Goal: Task Accomplishment & Management: Manage account settings

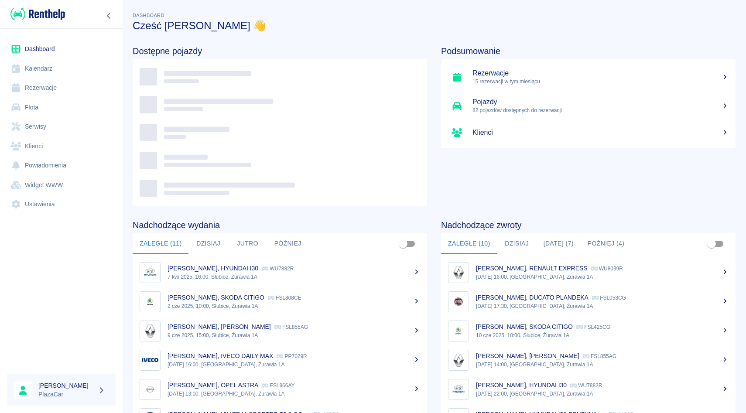
click at [40, 92] on link "Rezerwacje" at bounding box center [61, 88] width 109 height 20
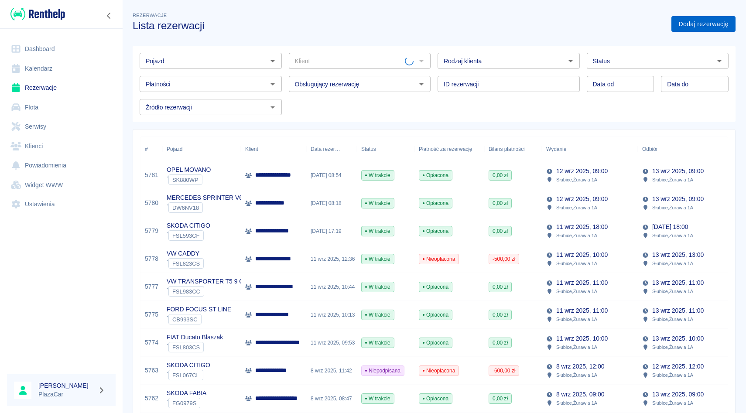
click at [694, 24] on link "Dodaj rezerwację" at bounding box center [703, 24] width 64 height 16
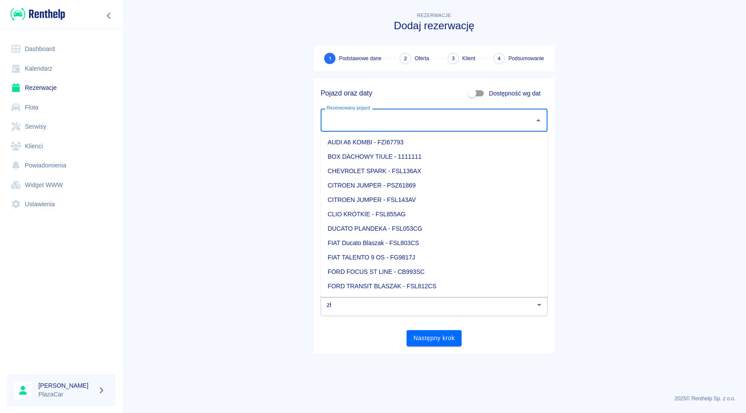
click at [403, 115] on input "Rezerwowany pojazd" at bounding box center [428, 120] width 206 height 15
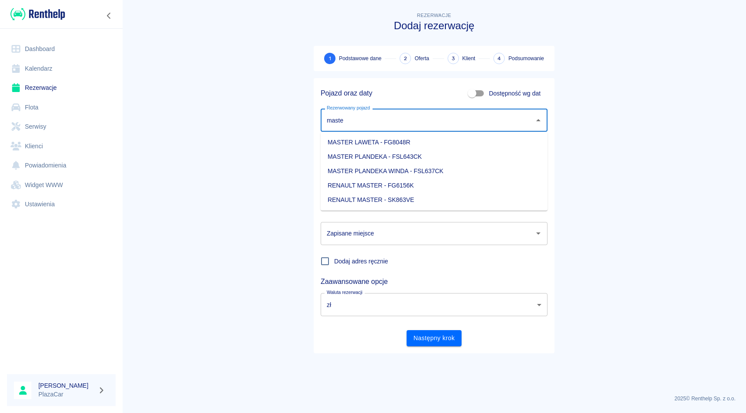
click at [449, 181] on li "RENAULT MASTER - FG6156K" at bounding box center [434, 185] width 227 height 14
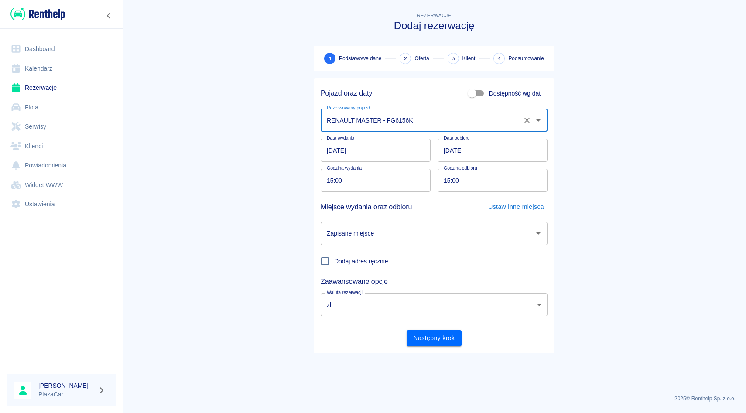
type input "RENAULT MASTER - FG6156K"
click at [399, 238] on input "Zapisane miejsce" at bounding box center [428, 233] width 206 height 15
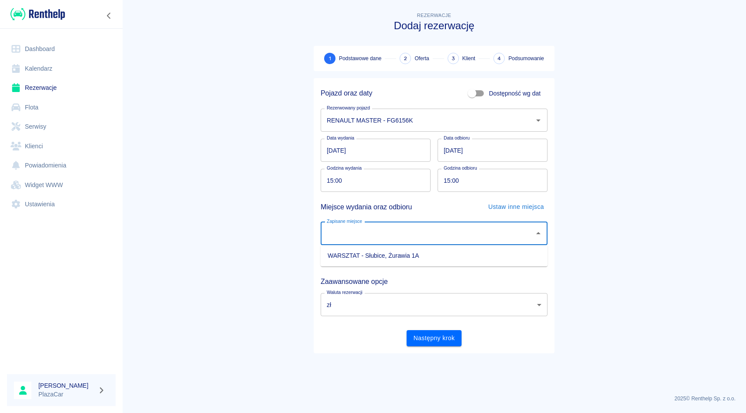
click at [397, 260] on li "WARSZTAT - Słubice, Żurawia 1A" at bounding box center [434, 256] width 227 height 14
type input "WARSZTAT - Słubice, Żurawia 1A"
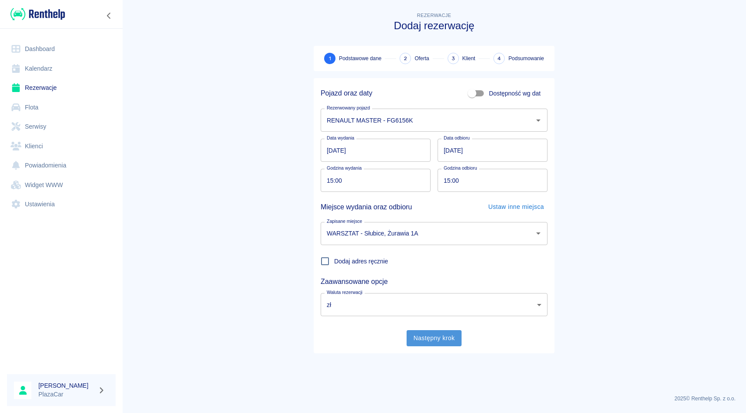
click at [433, 346] on button "Następny krok" at bounding box center [434, 338] width 55 height 16
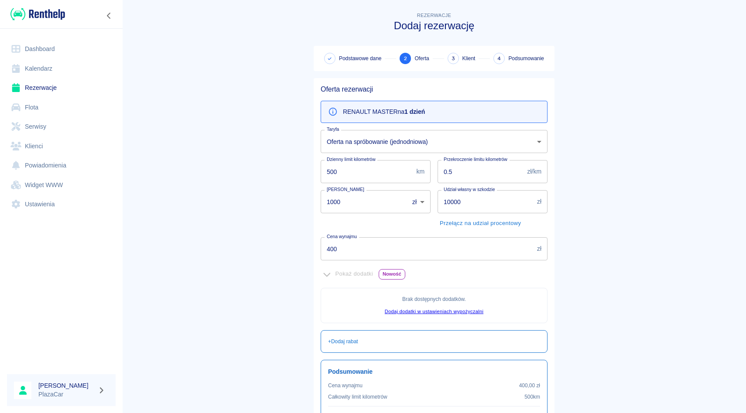
click at [336, 200] on input "1000" at bounding box center [362, 201] width 82 height 23
type input "500"
click at [622, 235] on main "Rezerwacje Dodaj rezerwację Podstawowe dane 2 Oferta 3 Klient 4 Podsumowanie Of…" at bounding box center [434, 244] width 624 height 468
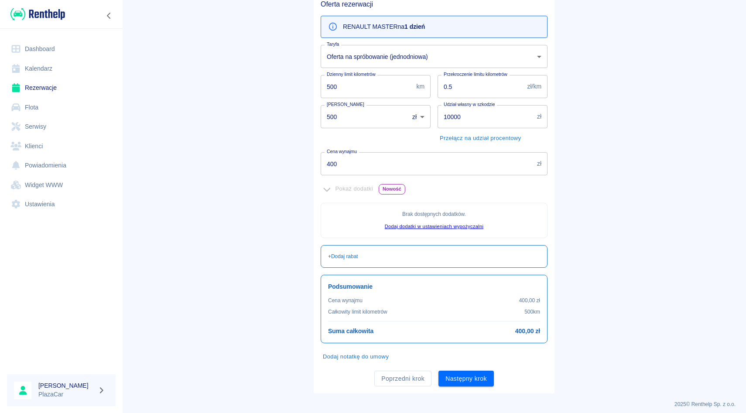
scroll to position [91, 0]
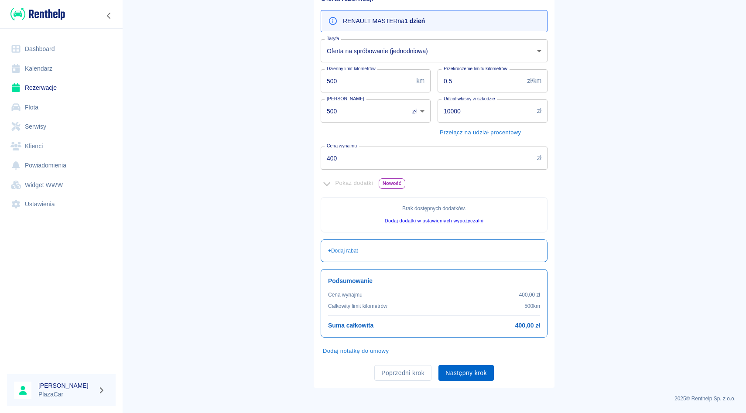
click at [473, 372] on button "Następny krok" at bounding box center [466, 373] width 55 height 16
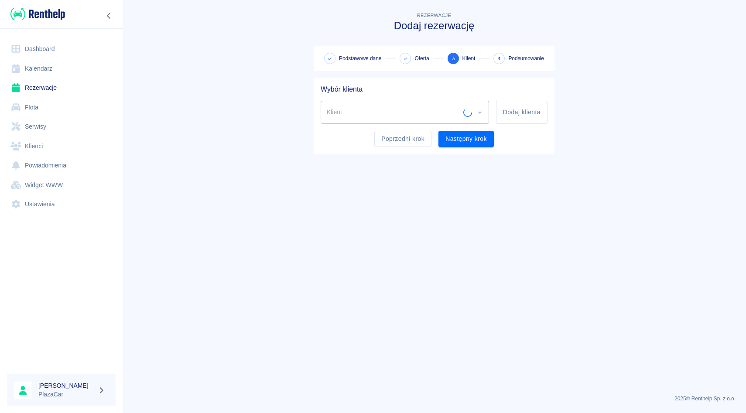
scroll to position [0, 0]
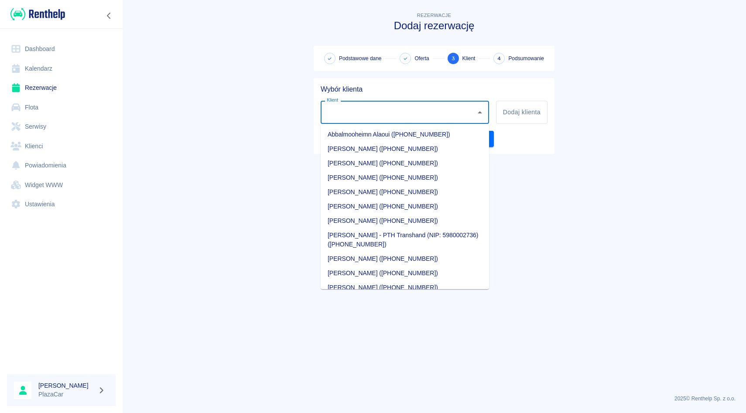
click at [348, 112] on input "Klient" at bounding box center [398, 112] width 147 height 15
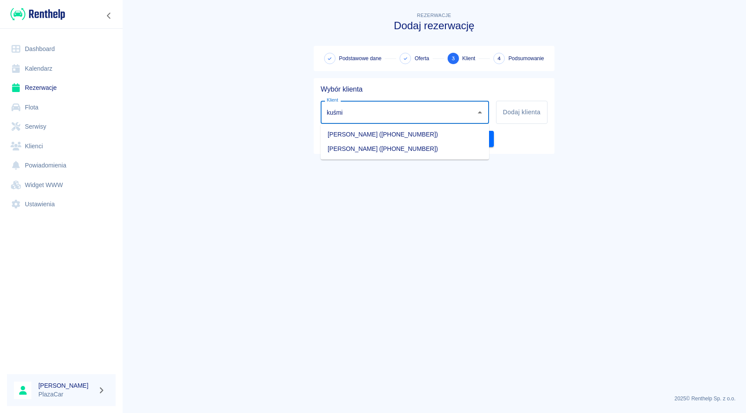
click at [372, 132] on li "Arkadiusz Kuśmierek (+48570325517)" at bounding box center [405, 134] width 168 height 14
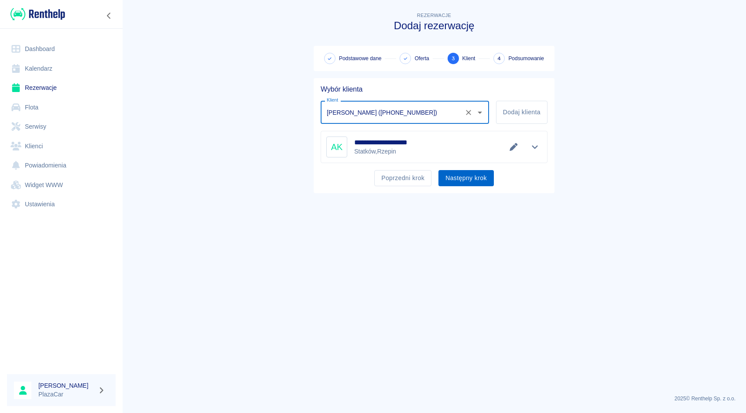
type input "Arkadiusz Kuśmierek (+48570325517)"
click at [459, 178] on button "Następny krok" at bounding box center [466, 178] width 55 height 16
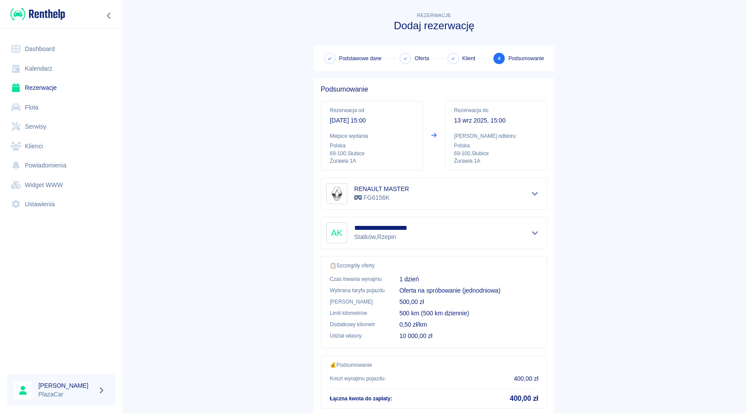
scroll to position [58, 0]
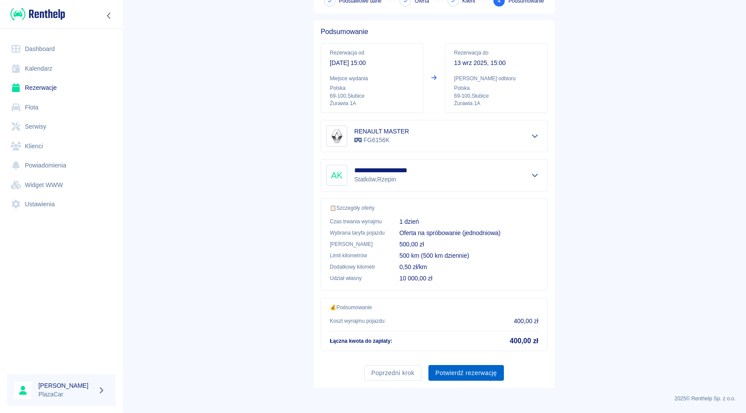
click at [460, 372] on button "Potwierdź rezerwację" at bounding box center [465, 373] width 75 height 16
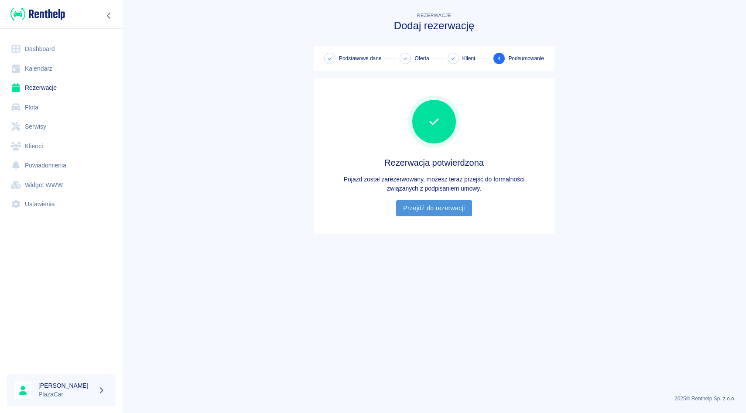
click at [429, 204] on link "Przejdź do rezerwacji" at bounding box center [433, 208] width 75 height 16
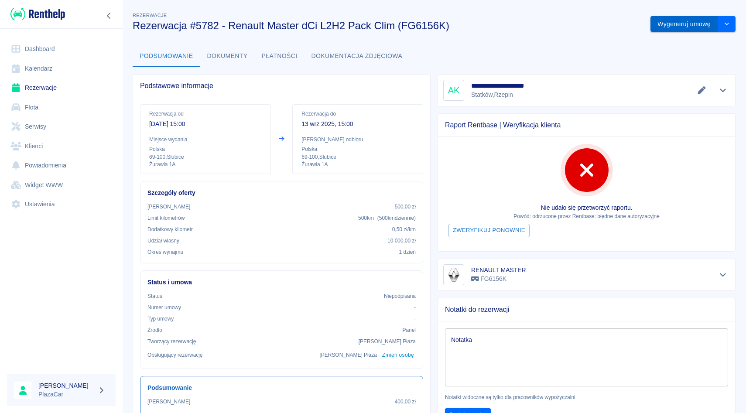
click at [679, 25] on button "Wygeneruj umowę" at bounding box center [685, 24] width 68 height 16
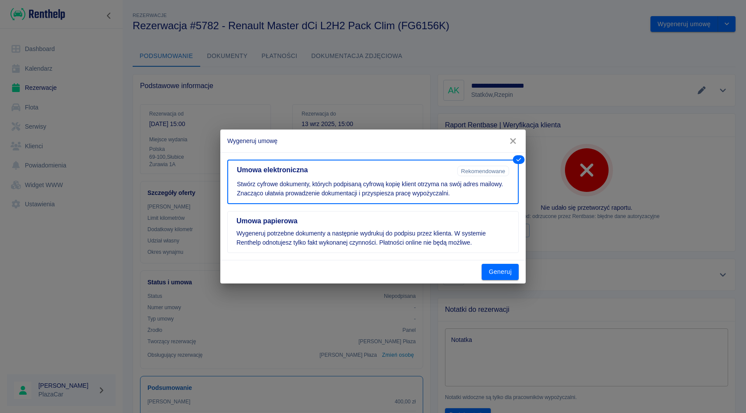
click at [490, 284] on div "Wygeneruj umowę Umowa elektroniczna Rekomendowane Stwórz cyfrowe dokumenty, któ…" at bounding box center [373, 206] width 746 height 413
click at [497, 277] on button "Generuj" at bounding box center [500, 272] width 37 height 16
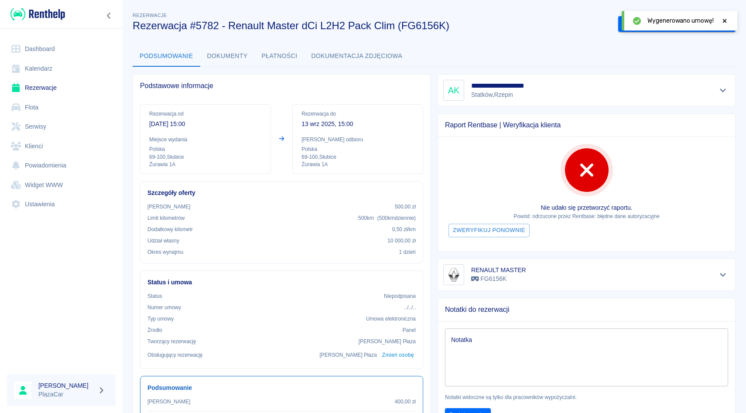
drag, startPoint x: 677, startPoint y: 26, endPoint x: 690, endPoint y: 26, distance: 13.1
click at [678, 26] on div "Wygenerowano umowę!" at bounding box center [680, 21] width 116 height 20
click at [729, 23] on div "Wygenerowano umowę!" at bounding box center [680, 21] width 116 height 20
click at [724, 22] on icon at bounding box center [725, 21] width 8 height 6
click at [669, 29] on button "Podpisz umowę elektroniczną" at bounding box center [668, 24] width 100 height 16
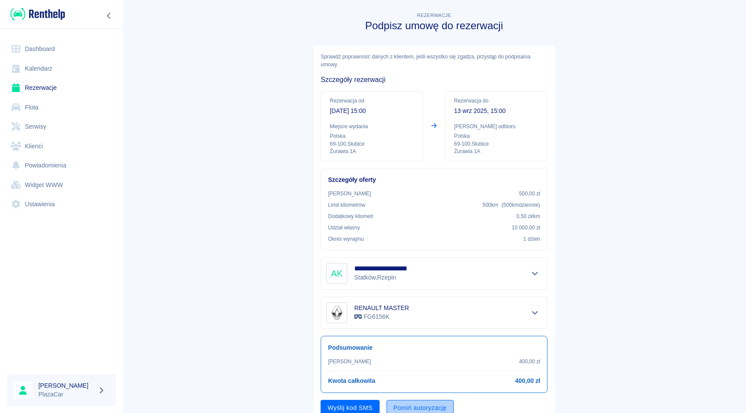
click at [428, 406] on button "Pomiń autoryzację" at bounding box center [420, 408] width 67 height 16
click at [364, 408] on button "Podpisz umowę" at bounding box center [350, 408] width 59 height 16
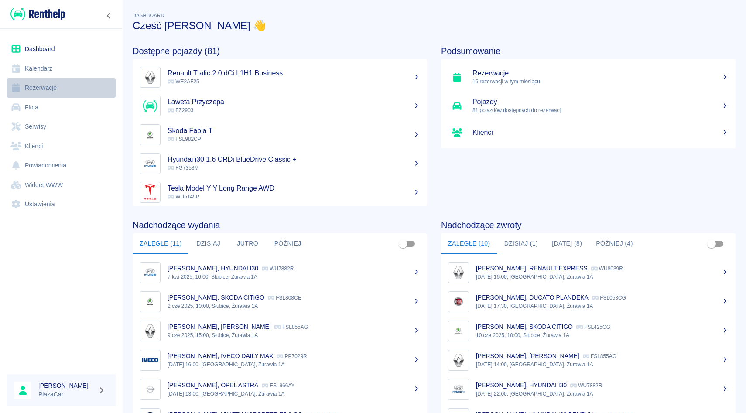
click at [60, 90] on link "Rezerwacje" at bounding box center [61, 88] width 109 height 20
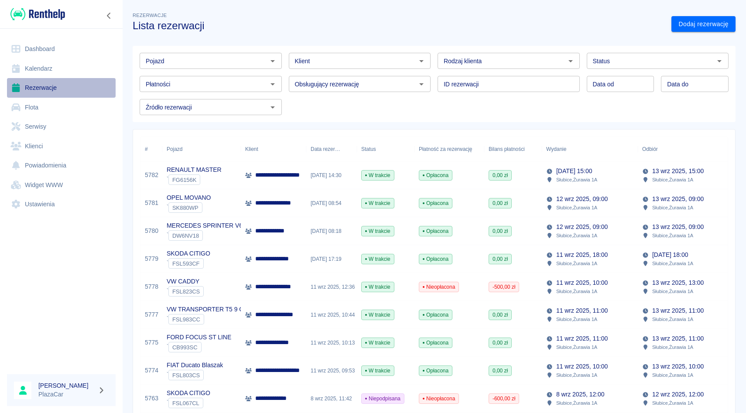
click at [48, 92] on link "Rezerwacje" at bounding box center [61, 88] width 109 height 20
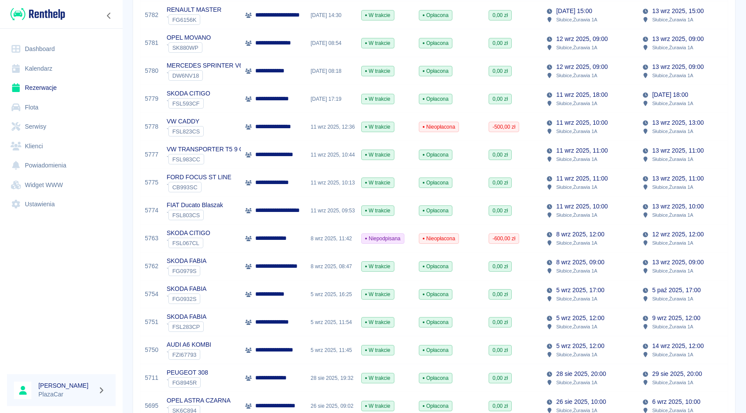
scroll to position [163, 0]
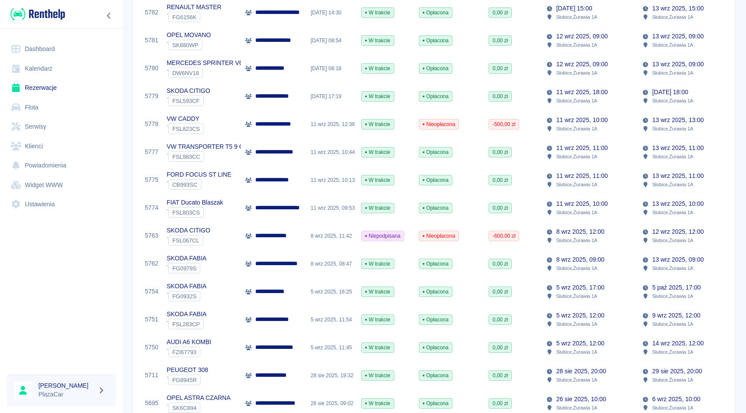
click at [325, 238] on div "8 wrz 2025, 11:42" at bounding box center [331, 236] width 51 height 28
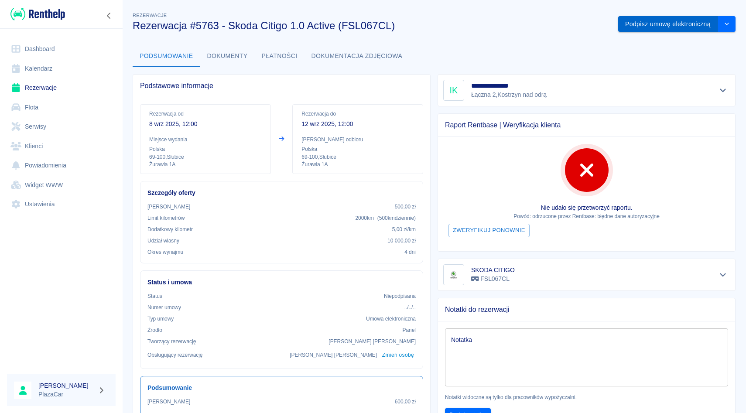
click at [642, 27] on button "Podpisz umowę elektroniczną" at bounding box center [668, 24] width 100 height 16
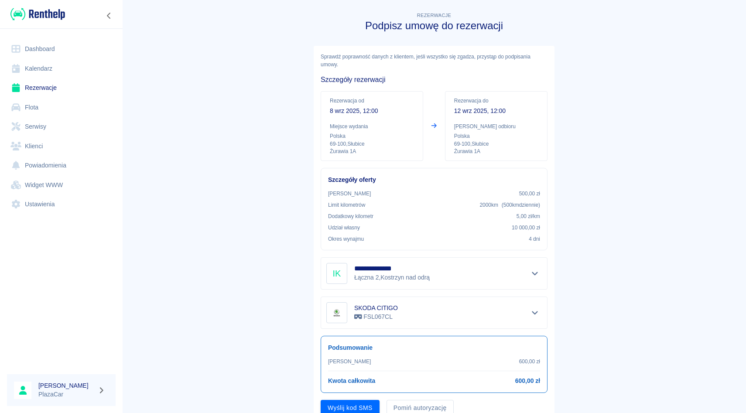
scroll to position [35, 0]
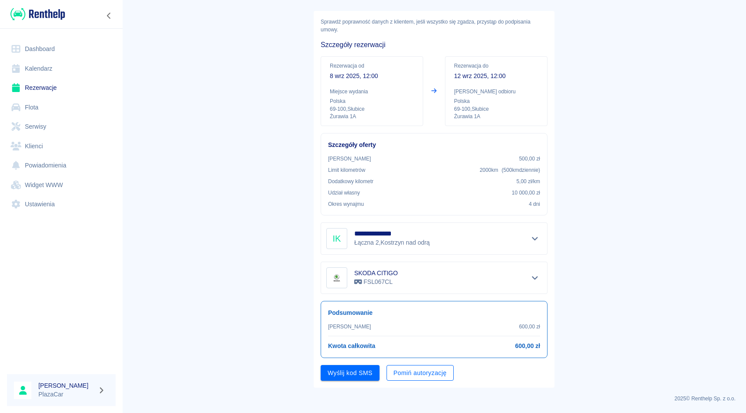
click at [421, 370] on button "Pomiń autoryzację" at bounding box center [420, 373] width 67 height 16
click at [353, 375] on button "Podpisz umowę" at bounding box center [350, 373] width 59 height 16
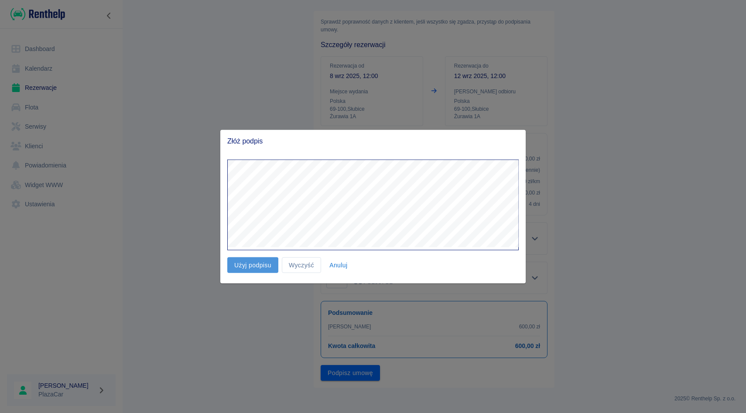
click at [260, 268] on button "Użyj podpisu" at bounding box center [252, 265] width 51 height 16
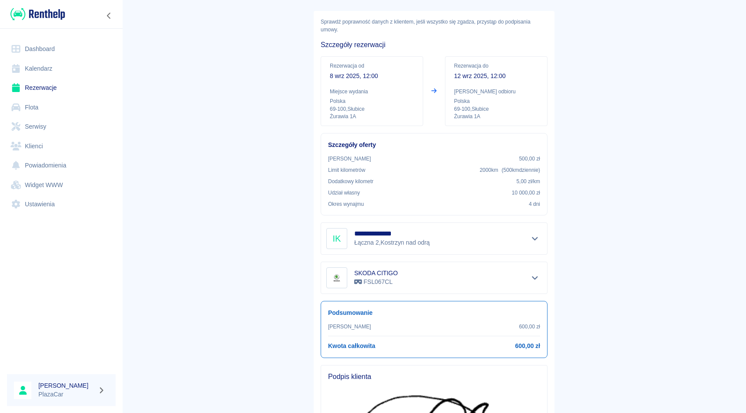
scroll to position [203, 0]
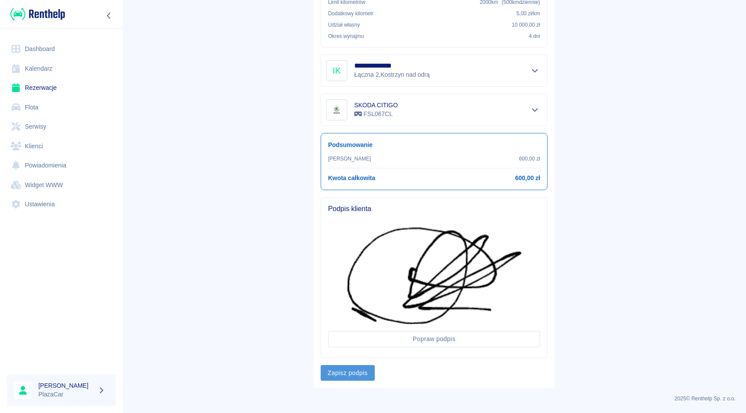
click at [356, 377] on button "Zapisz podpis" at bounding box center [348, 373] width 54 height 16
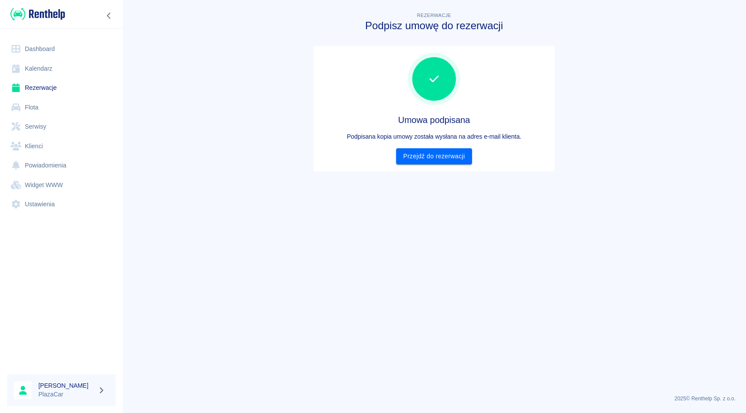
scroll to position [0, 0]
click at [440, 159] on link "Przejdź do rezerwacji" at bounding box center [433, 156] width 75 height 16
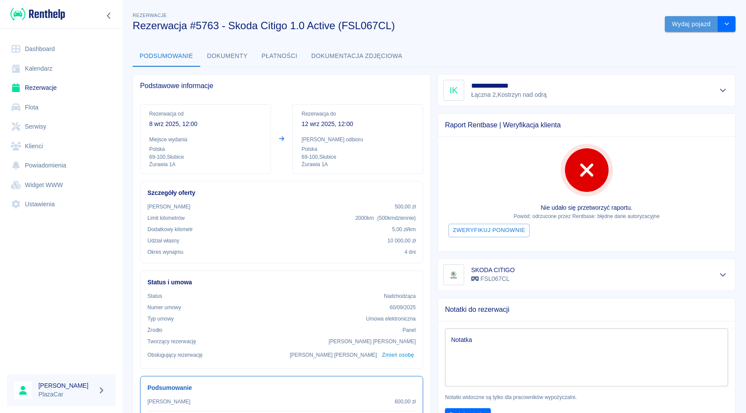
click at [685, 26] on button "Wydaj pojazd" at bounding box center [691, 24] width 53 height 16
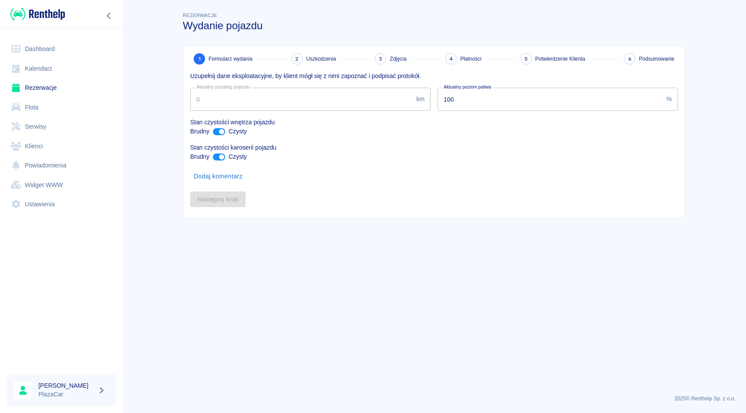
type input "236444"
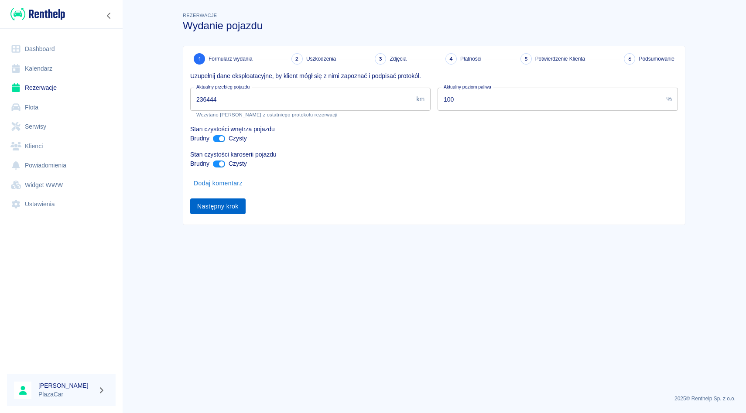
click at [234, 207] on button "Następny krok" at bounding box center [217, 207] width 55 height 16
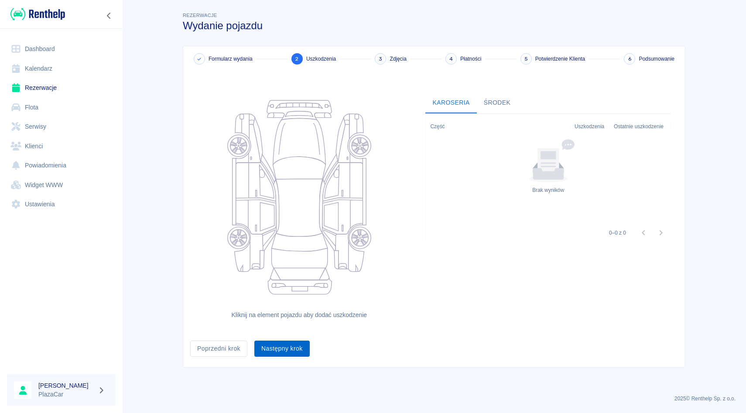
click at [286, 344] on button "Następny krok" at bounding box center [281, 349] width 55 height 16
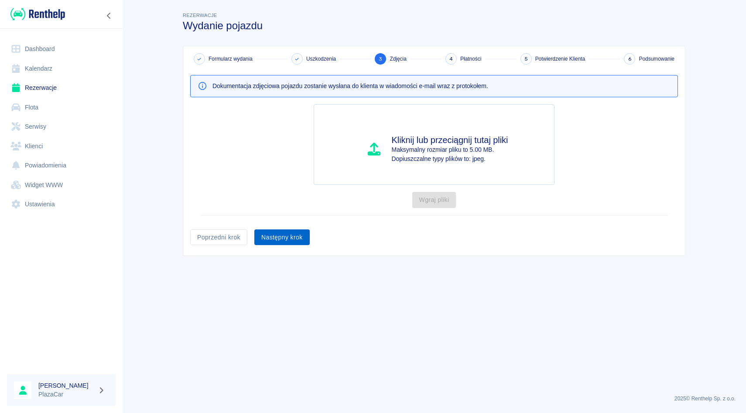
click at [281, 239] on button "Następny krok" at bounding box center [281, 238] width 55 height 16
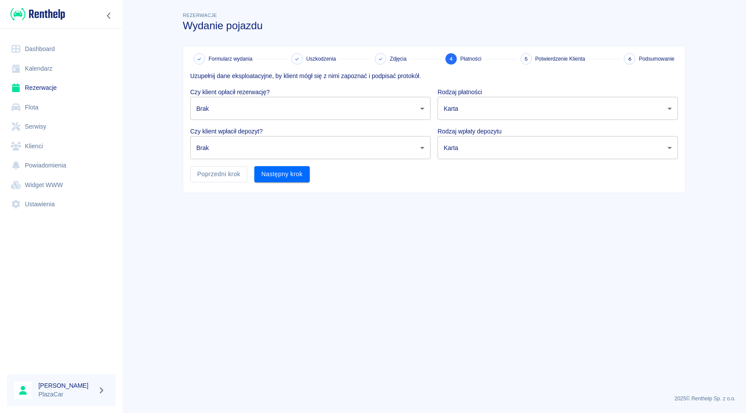
click at [312, 105] on body "Używamy plików Cookies, by zapewnić Ci najlepsze możliwe doświadczenie. Aby dow…" at bounding box center [373, 206] width 746 height 413
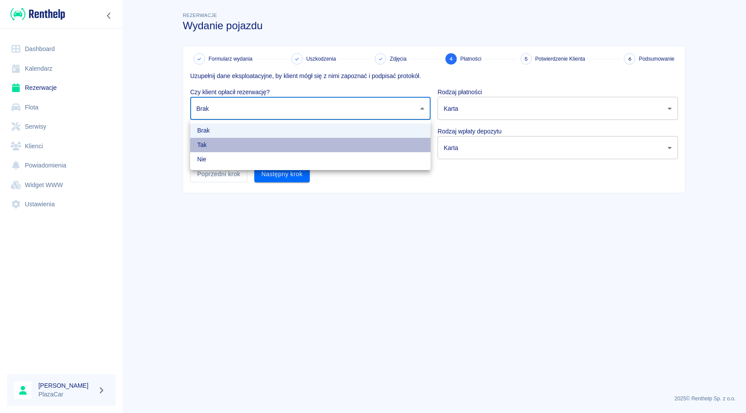
click at [299, 143] on li "Tak" at bounding box center [310, 145] width 240 height 14
type input "true"
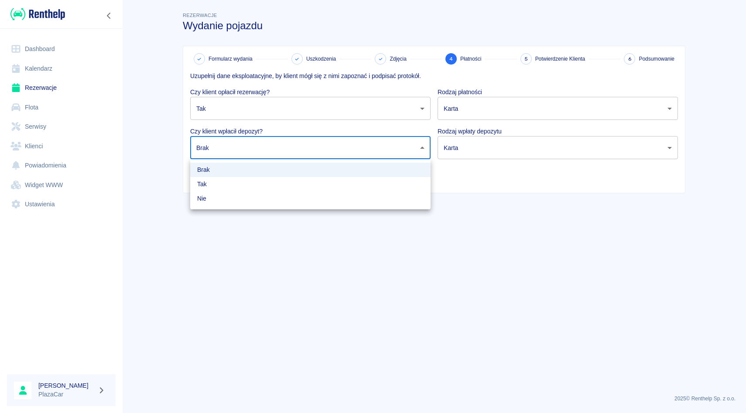
click at [296, 145] on body "Używamy plików Cookies, by zapewnić Ci najlepsze możliwe doświadczenie. Aby dow…" at bounding box center [373, 206] width 746 height 413
click at [288, 185] on li "Tak" at bounding box center [310, 184] width 240 height 14
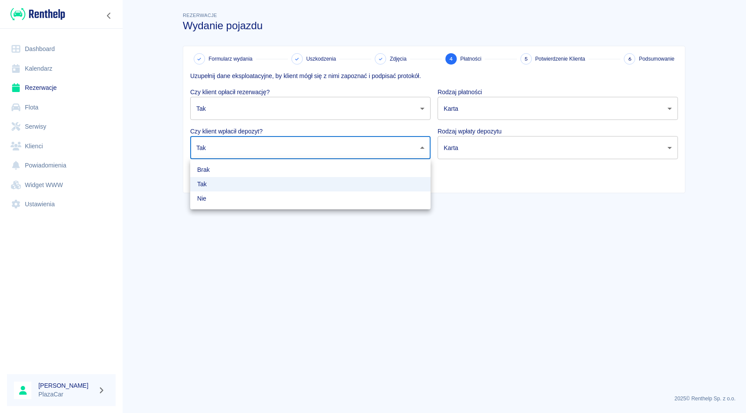
click at [305, 149] on body "Używamy plików Cookies, by zapewnić Ci najlepsze możliwe doświadczenie. Aby dow…" at bounding box center [373, 206] width 746 height 413
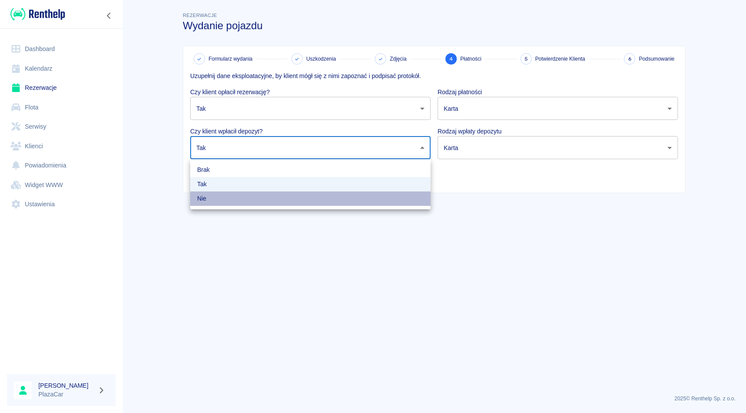
click at [302, 202] on li "Nie" at bounding box center [310, 199] width 240 height 14
type input "false"
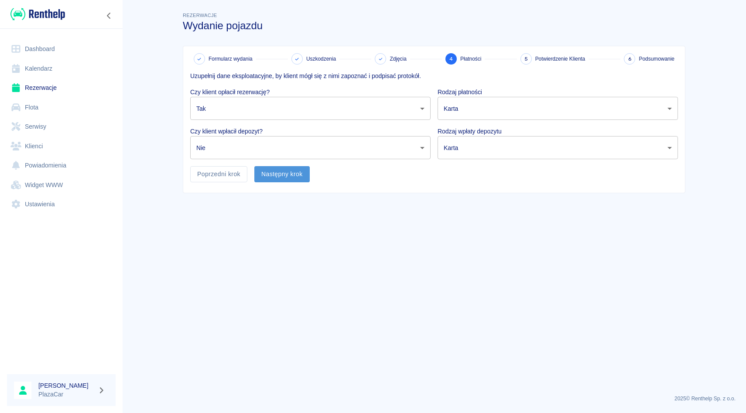
click at [292, 180] on button "Następny krok" at bounding box center [281, 174] width 55 height 16
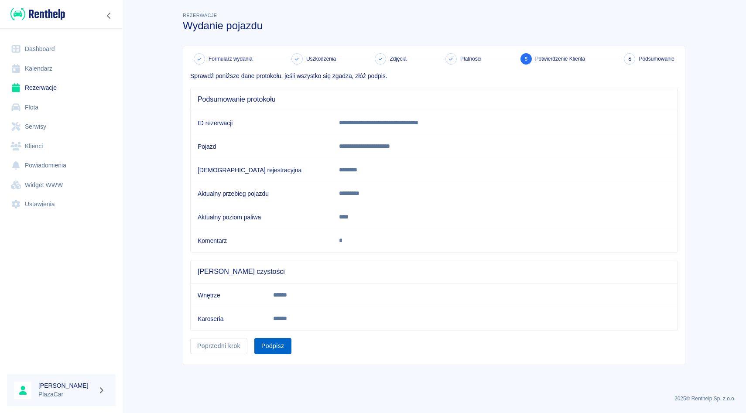
click at [272, 348] on button "Podpisz" at bounding box center [272, 346] width 37 height 16
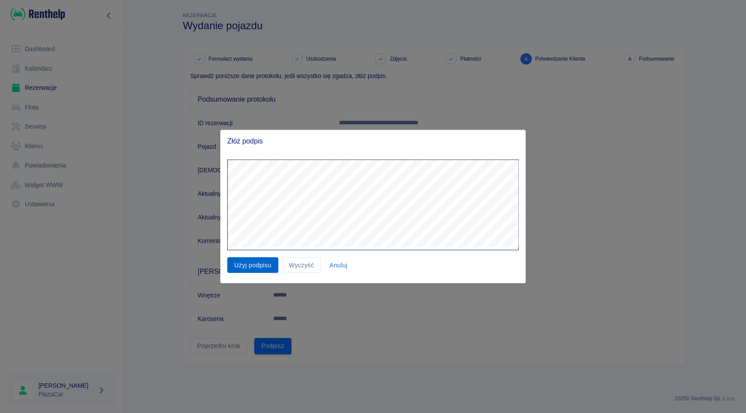
click at [249, 264] on div "Użyj podpisu Wyczyść Anuluj" at bounding box center [369, 212] width 298 height 121
click at [249, 264] on button "Użyj podpisu" at bounding box center [252, 265] width 51 height 16
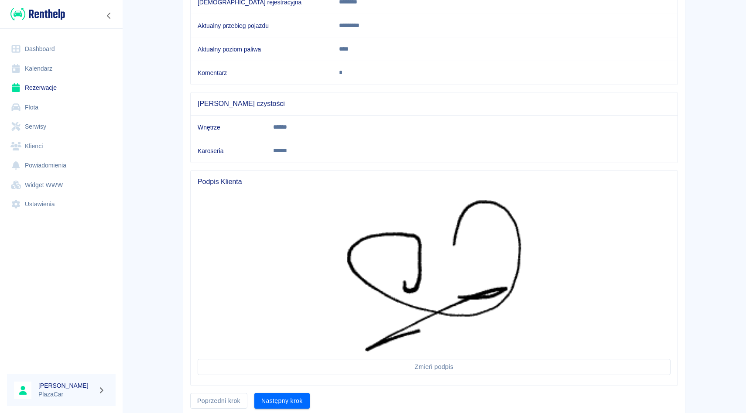
scroll to position [200, 0]
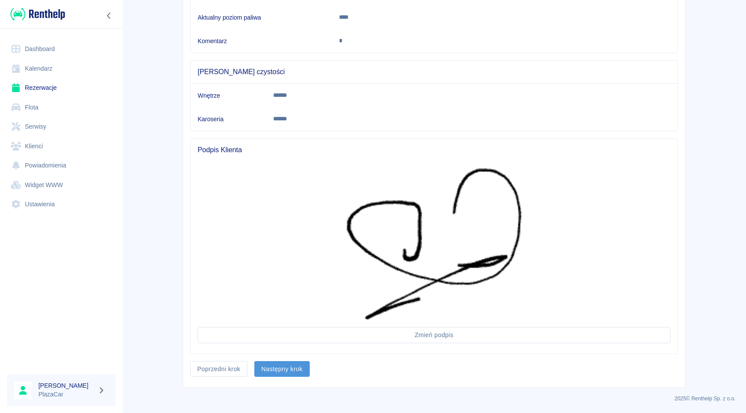
click at [288, 371] on button "Następny krok" at bounding box center [281, 369] width 55 height 16
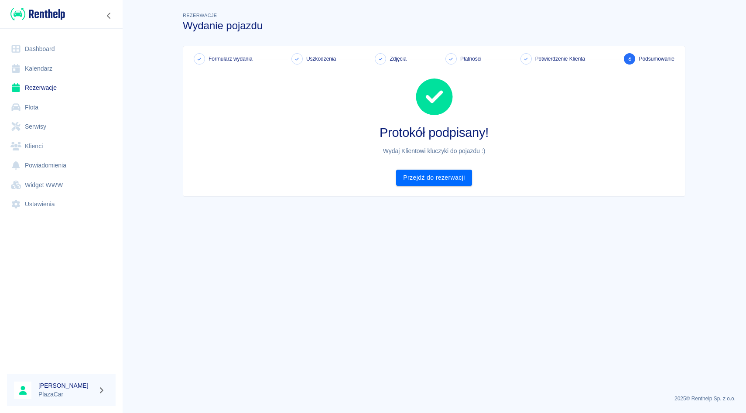
click at [428, 188] on div "Formularz wydania Uszkodzenia Zdjęcia Płatności Potwierdzenie Klienta 6 Podsumo…" at bounding box center [434, 121] width 502 height 150
click at [435, 179] on link "Przejdź do rezerwacji" at bounding box center [433, 178] width 75 height 16
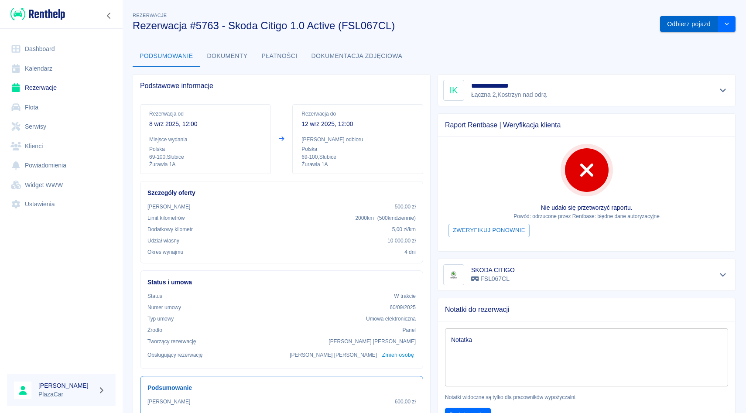
click at [691, 28] on button "Odbierz pojazd" at bounding box center [689, 24] width 58 height 16
click at [724, 20] on icon at bounding box center [725, 21] width 4 height 4
click at [692, 24] on button "Odbierz pojazd" at bounding box center [689, 24] width 58 height 16
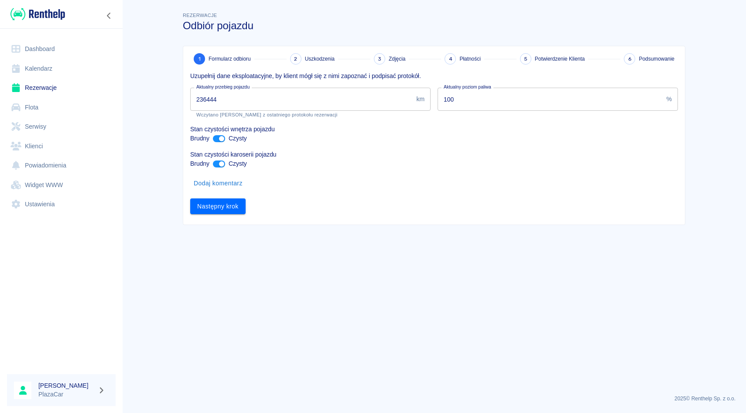
click at [237, 99] on input "236444" at bounding box center [301, 99] width 223 height 23
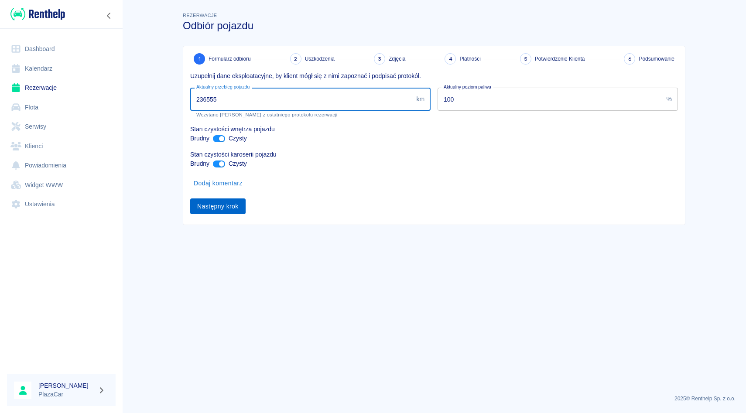
type input "236555"
click at [229, 204] on button "Następny krok" at bounding box center [217, 207] width 55 height 16
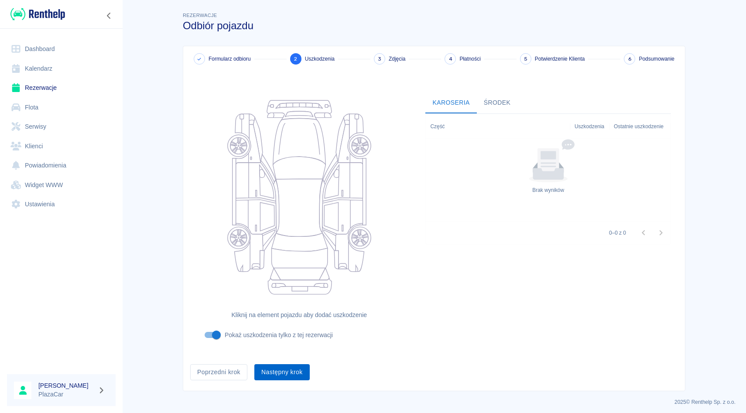
click at [283, 372] on button "Następny krok" at bounding box center [281, 372] width 55 height 16
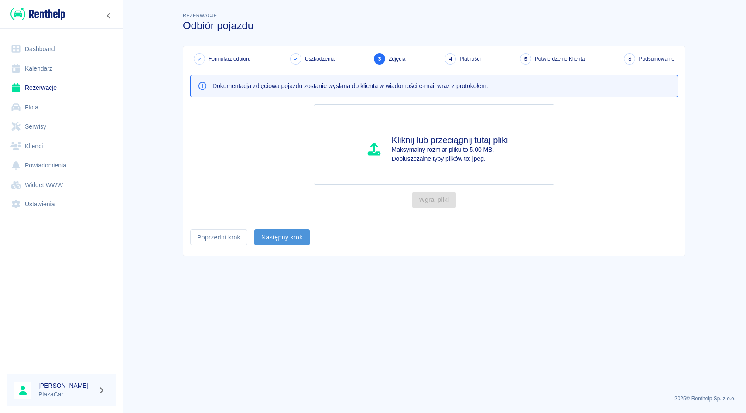
click at [292, 231] on button "Następny krok" at bounding box center [281, 238] width 55 height 16
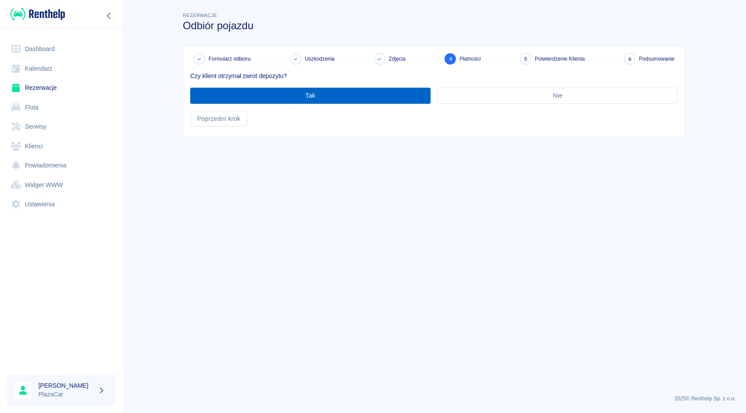
click at [330, 96] on button "Tak" at bounding box center [310, 96] width 240 height 16
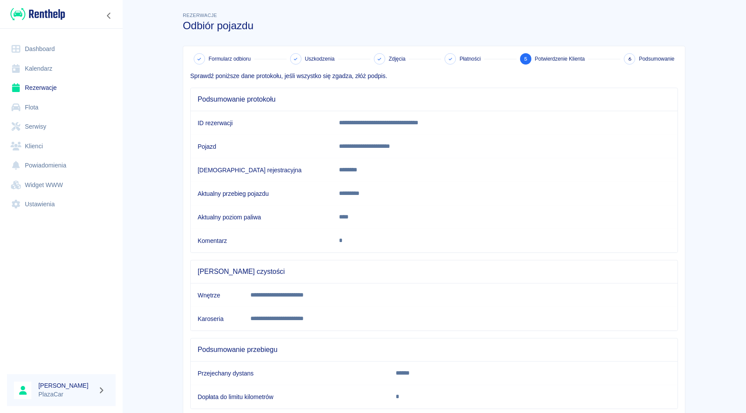
scroll to position [55, 0]
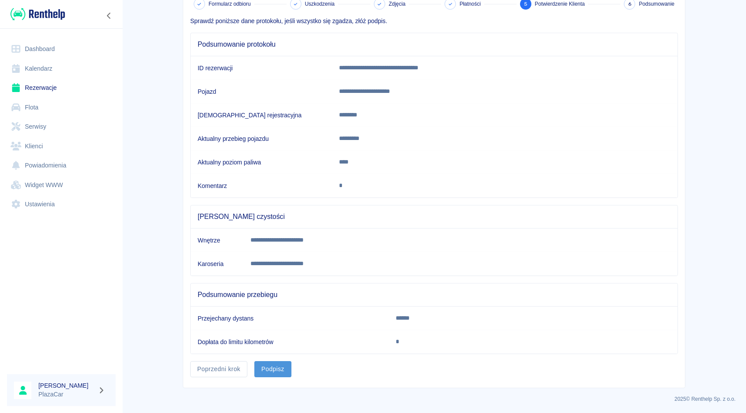
click at [273, 372] on button "Podpisz" at bounding box center [272, 369] width 37 height 16
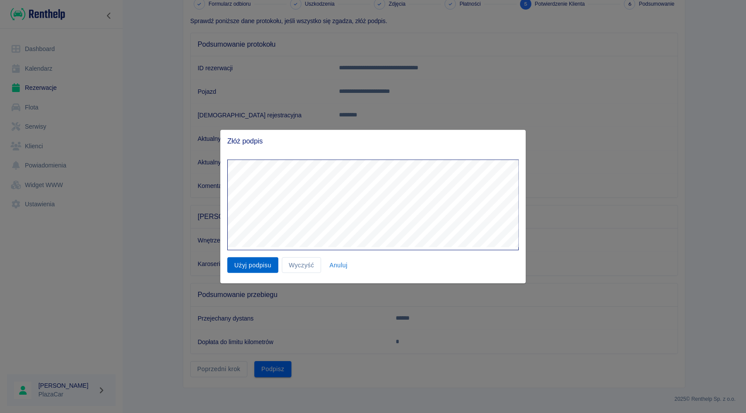
click at [257, 272] on button "Użyj podpisu" at bounding box center [252, 265] width 51 height 16
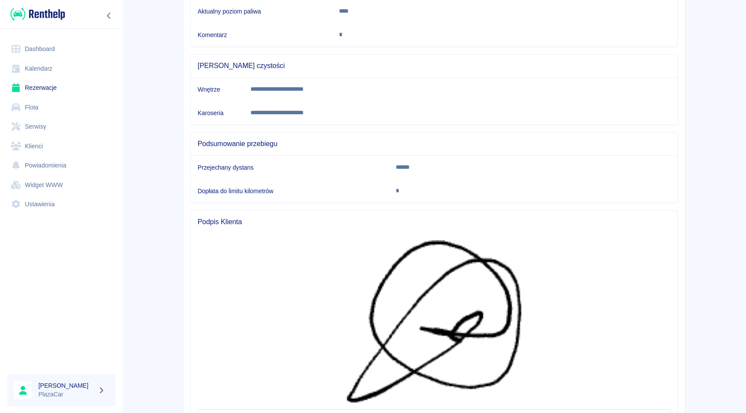
scroll to position [267, 0]
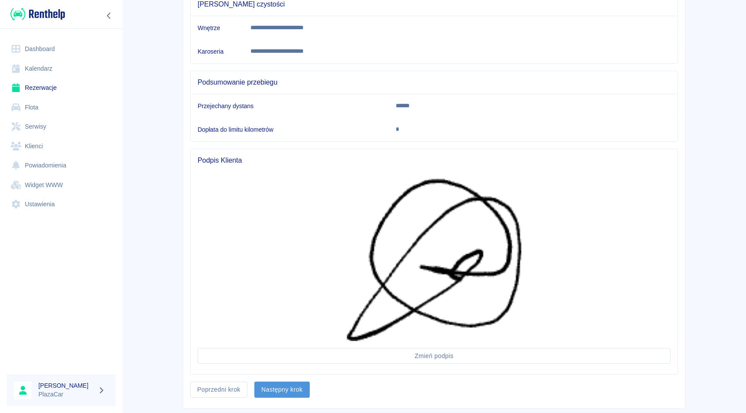
click at [280, 390] on button "Następny krok" at bounding box center [281, 390] width 55 height 16
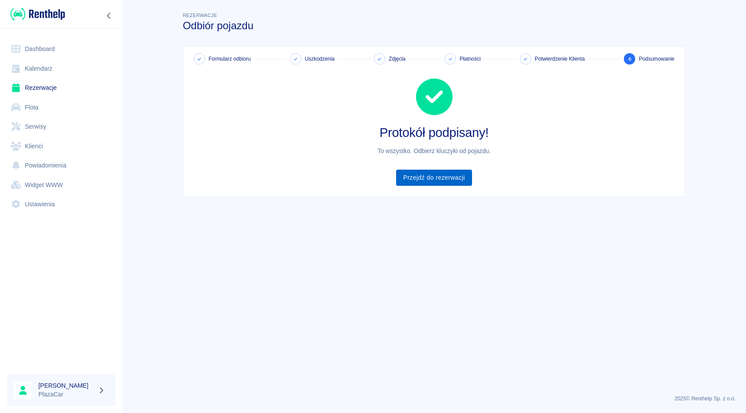
click at [438, 177] on link "Przejdź do rezerwacji" at bounding box center [433, 178] width 75 height 16
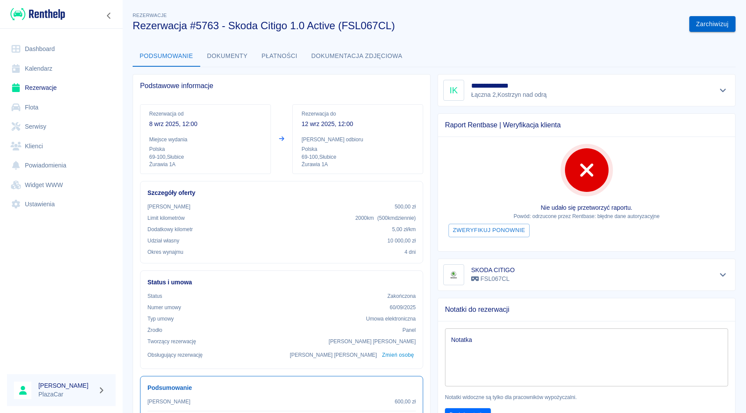
click at [699, 24] on button "Zarchiwizuj" at bounding box center [712, 24] width 46 height 16
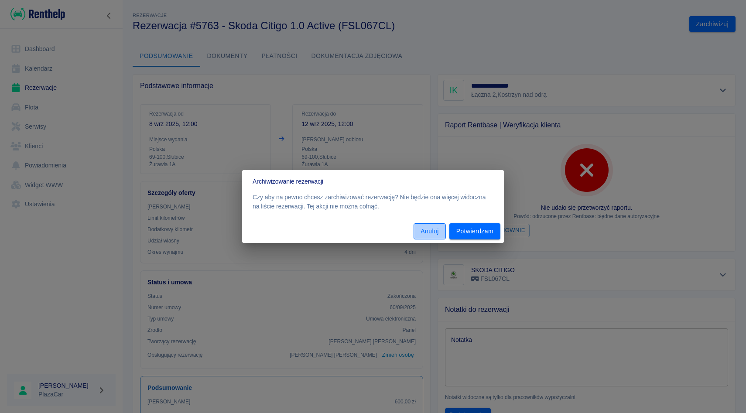
click at [433, 234] on button "Anuluj" at bounding box center [430, 231] width 32 height 16
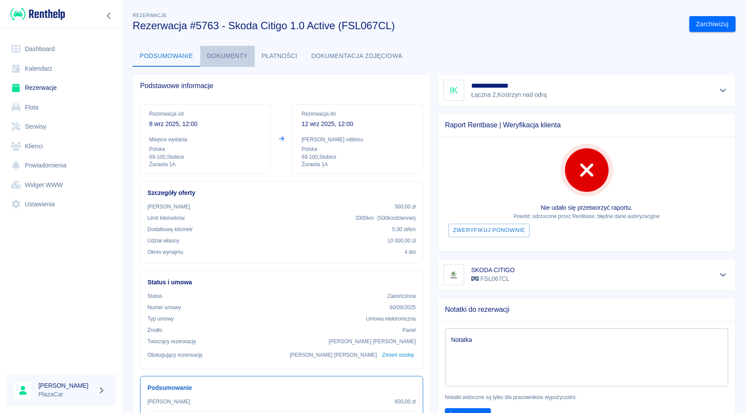
click at [227, 59] on button "Dokumenty" at bounding box center [227, 56] width 55 height 21
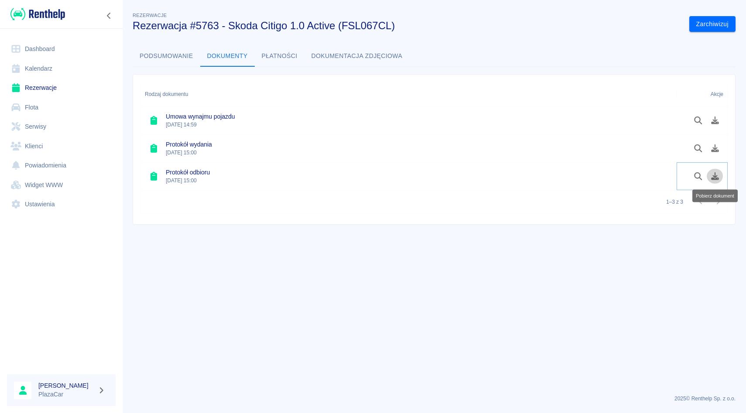
click at [715, 177] on icon "Pobierz dokument" at bounding box center [715, 176] width 8 height 8
